Goal: Transaction & Acquisition: Purchase product/service

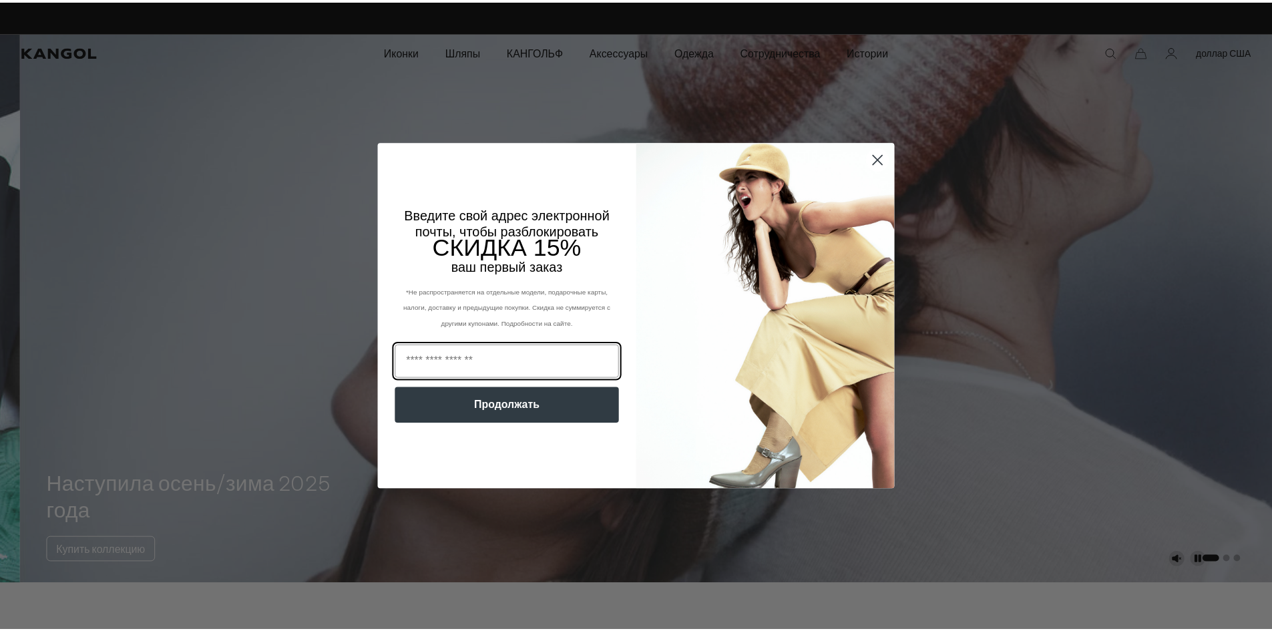
scroll to position [0, 275]
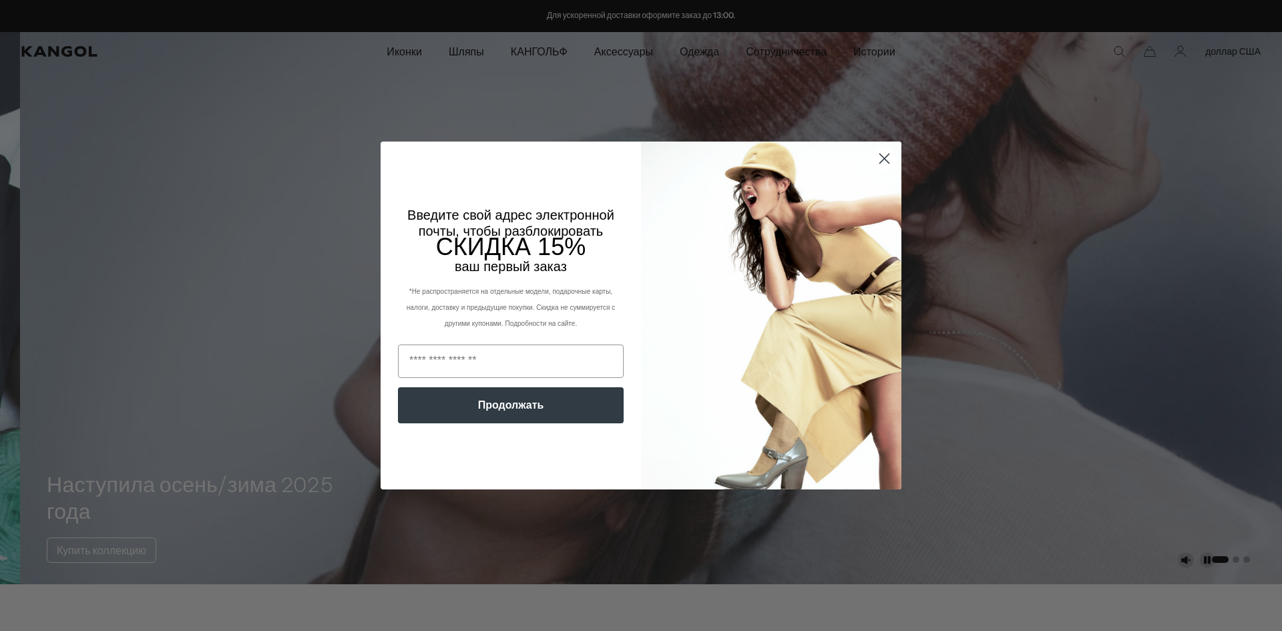
click at [880, 156] on circle "Закрыть диалог" at bounding box center [885, 159] width 22 height 22
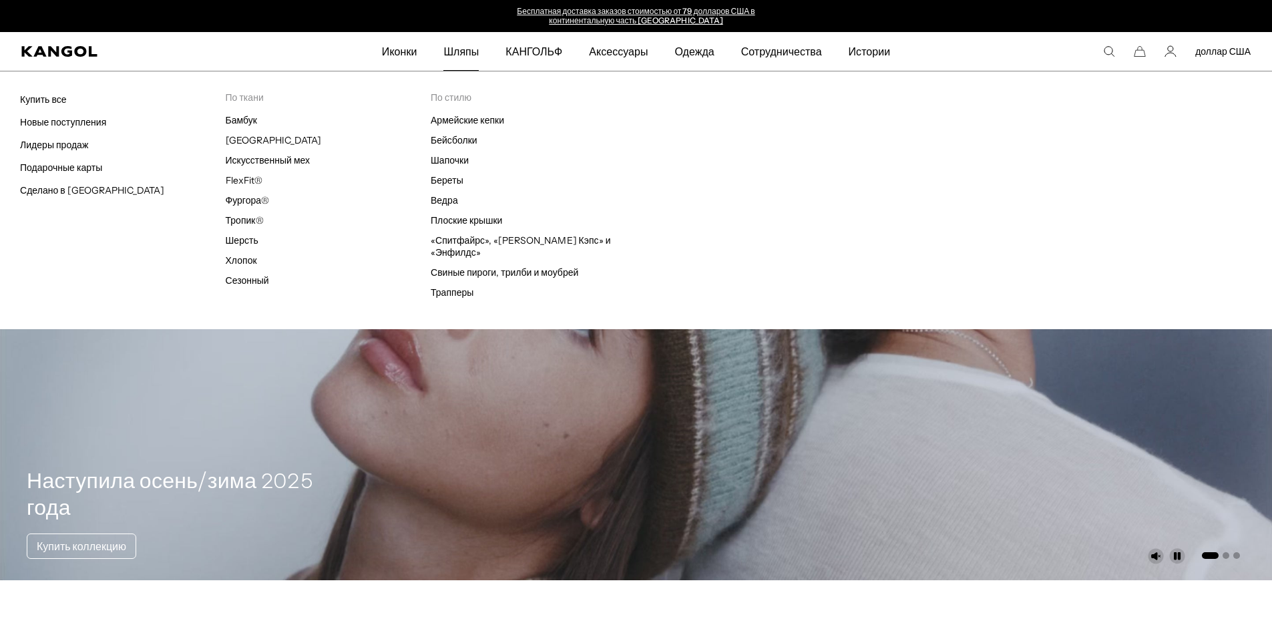
click at [471, 53] on font "Шляпы" at bounding box center [461, 51] width 35 height 13
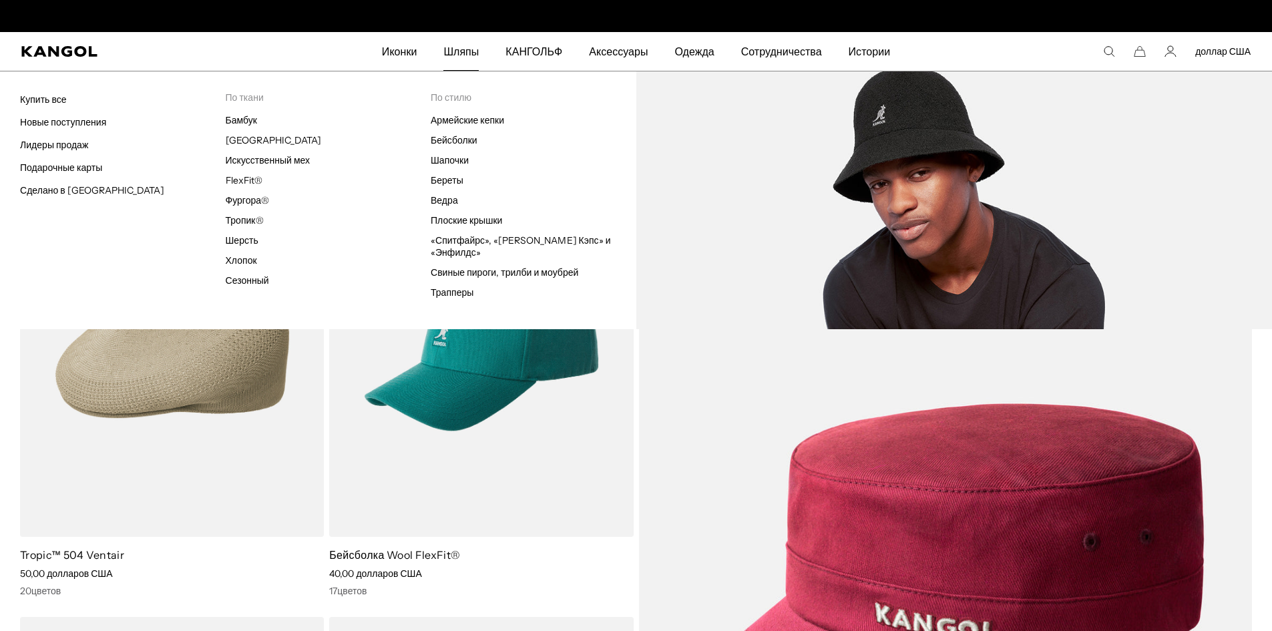
scroll to position [0, 275]
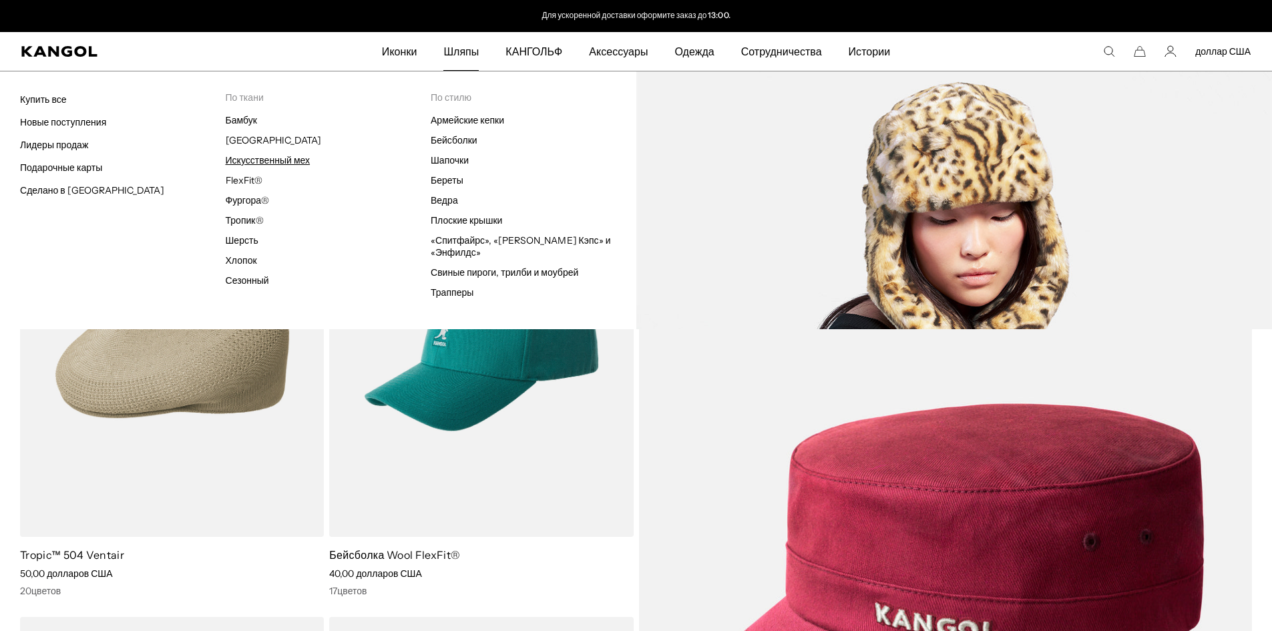
click at [291, 159] on font "Искусственный мех" at bounding box center [268, 160] width 85 height 12
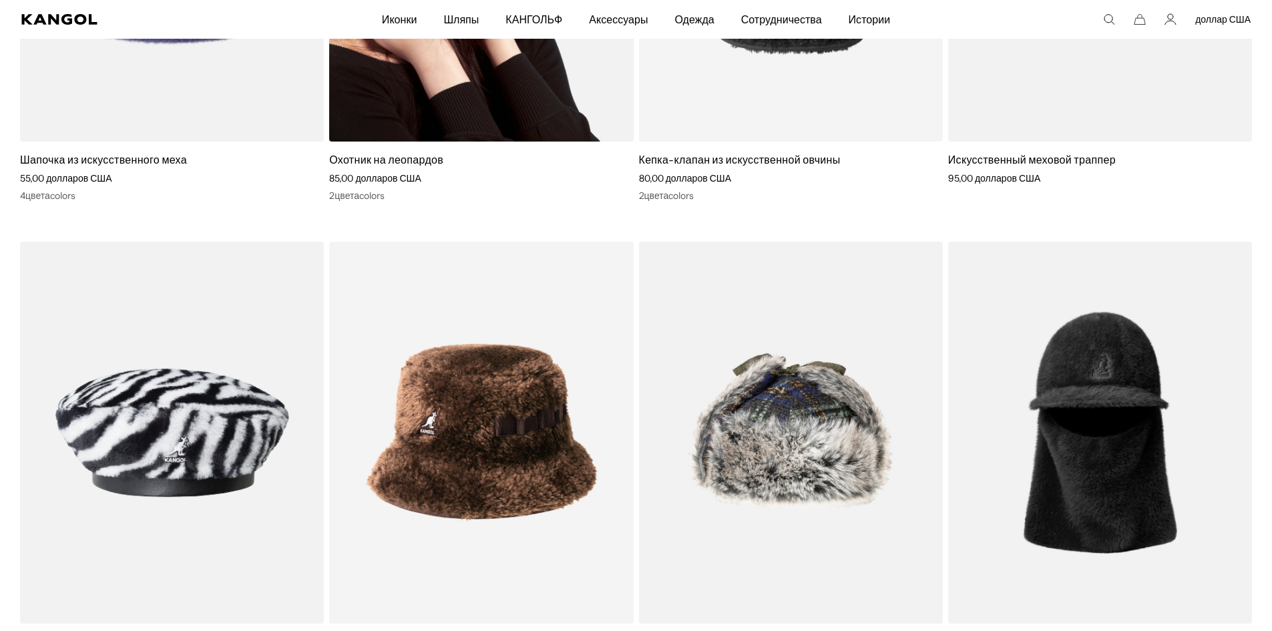
scroll to position [1870, 0]
